Goal: Information Seeking & Learning: Learn about a topic

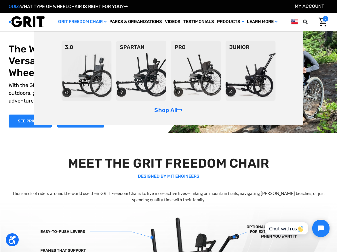
click at [99, 22] on link "GRIT Freedom Chair" at bounding box center [82, 22] width 51 height 18
click at [243, 92] on img at bounding box center [250, 71] width 50 height 60
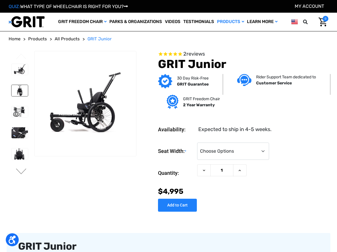
click at [22, 96] on img at bounding box center [20, 90] width 16 height 11
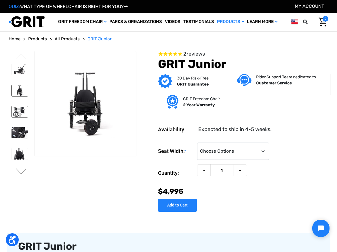
click at [20, 117] on img at bounding box center [20, 111] width 16 height 11
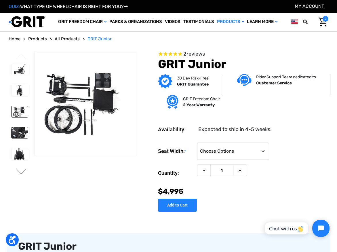
click at [24, 138] on img at bounding box center [20, 132] width 16 height 11
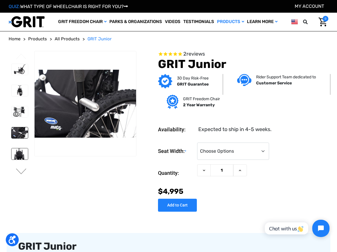
click at [20, 159] on img at bounding box center [20, 153] width 16 height 11
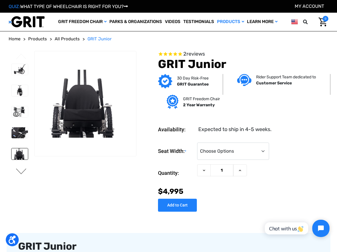
click at [19, 175] on button "Next" at bounding box center [21, 171] width 12 height 7
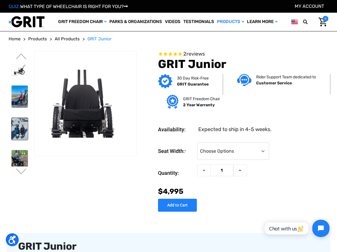
click at [20, 140] on img at bounding box center [20, 129] width 16 height 22
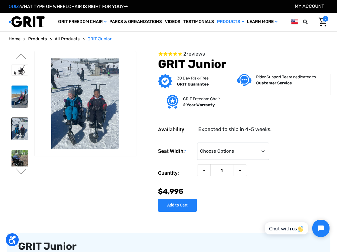
click at [72, 120] on img at bounding box center [86, 103] width 102 height 90
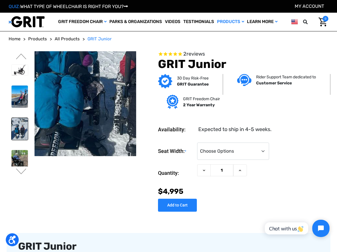
click at [70, 139] on img at bounding box center [111, 62] width 276 height 368
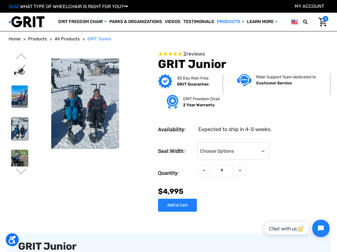
click at [23, 172] on img at bounding box center [20, 161] width 16 height 22
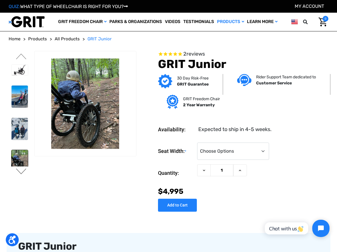
click at [22, 175] on button "Next" at bounding box center [21, 171] width 12 height 7
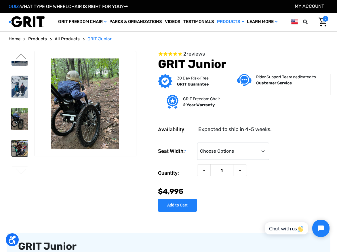
click at [20, 156] on img at bounding box center [20, 148] width 16 height 16
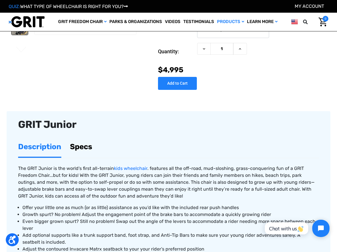
scroll to position [86, 0]
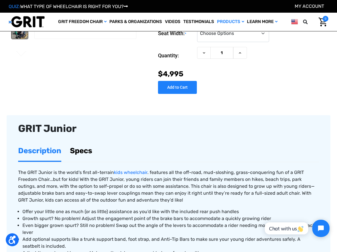
click at [91, 152] on link "Specs" at bounding box center [81, 151] width 22 height 20
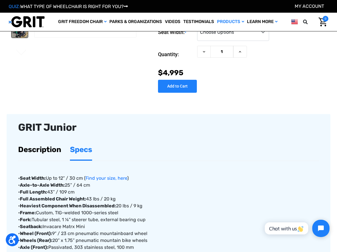
scroll to position [0, 0]
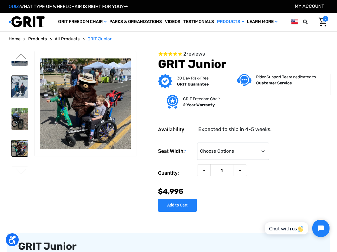
click at [21, 98] on img at bounding box center [20, 87] width 16 height 22
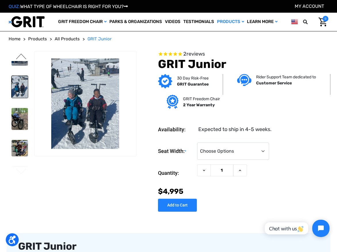
click at [19, 60] on button "Previous" at bounding box center [21, 56] width 12 height 7
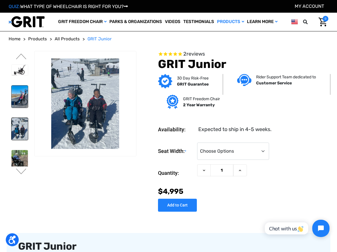
click at [27, 108] on img at bounding box center [20, 96] width 16 height 22
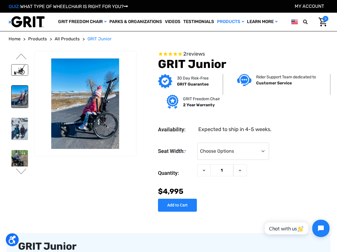
click at [14, 75] on img at bounding box center [20, 69] width 16 height 11
